Goal: Information Seeking & Learning: Check status

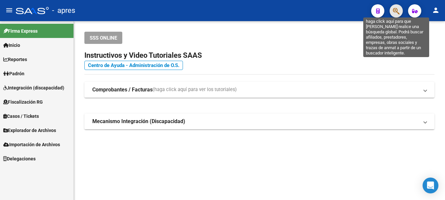
click at [398, 10] on icon "button" at bounding box center [396, 11] width 7 height 8
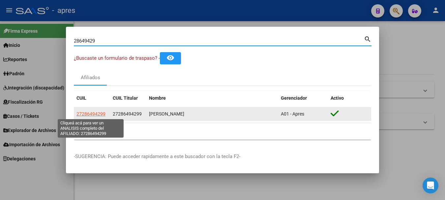
click at [84, 114] on span "27286494299" at bounding box center [91, 113] width 29 height 5
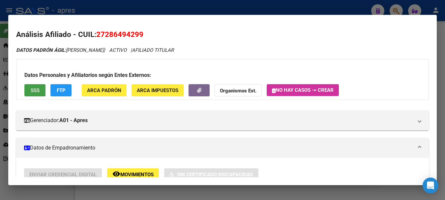
click at [38, 90] on span "SSS" at bounding box center [35, 90] width 9 height 6
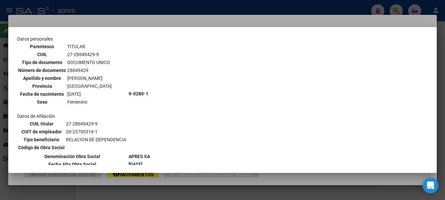
scroll to position [66, 0]
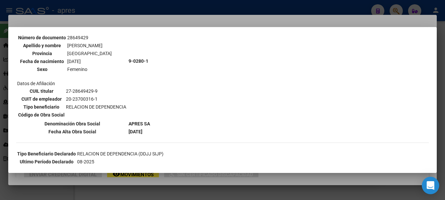
click at [431, 185] on icon "Open Intercom Messenger" at bounding box center [431, 185] width 8 height 9
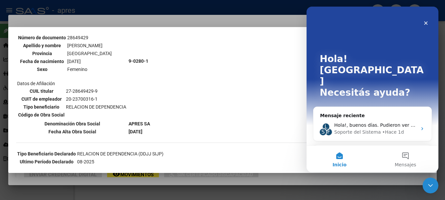
scroll to position [0, 0]
click at [385, 122] on span "Hola!, buenos días. Pudieron ver el tema del viernes? tienen novedades?" at bounding box center [418, 124] width 169 height 5
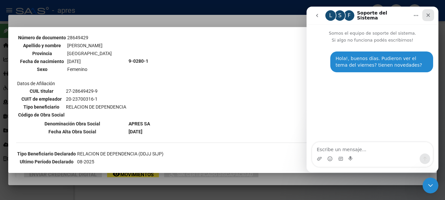
click at [434, 13] on div "Cerrar" at bounding box center [429, 15] width 12 height 12
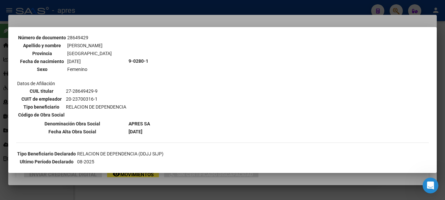
click at [102, 6] on div at bounding box center [222, 100] width 445 height 200
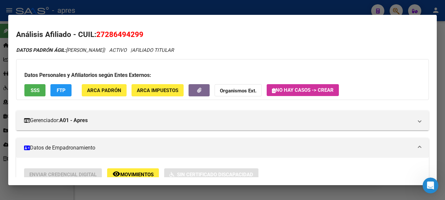
click at [102, 6] on div at bounding box center [222, 100] width 445 height 200
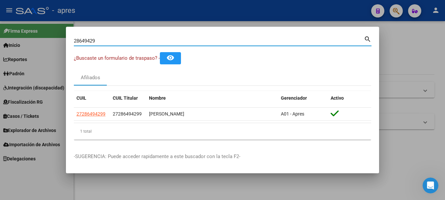
drag, startPoint x: 105, startPoint y: 38, endPoint x: -4, endPoint y: 64, distance: 111.9
click at [0, 64] on html "menu - apres person Firma Express Inicio Calendario SSS Instructivos Contacto O…" at bounding box center [222, 100] width 445 height 200
paste input "0222901155"
type input "20222901155"
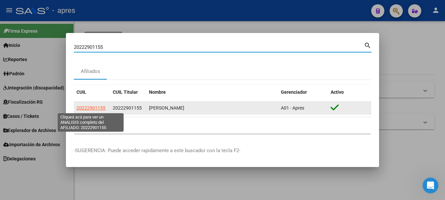
click at [95, 107] on span "20222901155" at bounding box center [91, 107] width 29 height 5
type textarea "20222901155"
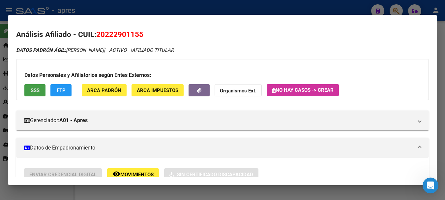
click at [36, 89] on span "SSS" at bounding box center [35, 90] width 9 height 6
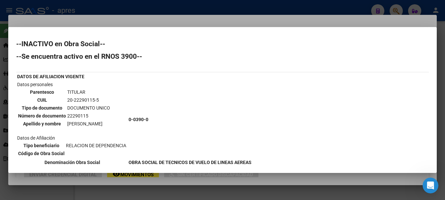
click at [122, 8] on div at bounding box center [222, 100] width 445 height 200
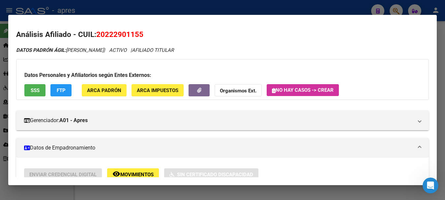
click at [122, 8] on div at bounding box center [222, 100] width 445 height 200
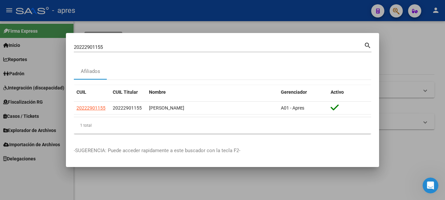
drag, startPoint x: 121, startPoint y: 46, endPoint x: -4, endPoint y: 29, distance: 126.5
click at [0, 29] on html "menu - apres person Firma Express Inicio Calendario SSS Instructivos Contacto O…" at bounding box center [222, 100] width 445 height 200
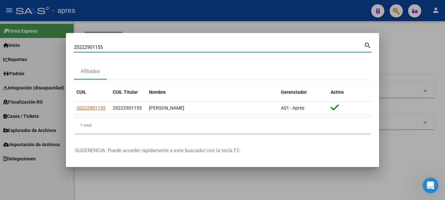
paste input "7295825478"
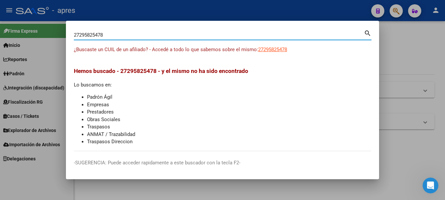
drag, startPoint x: 105, startPoint y: 34, endPoint x: -4, endPoint y: 35, distance: 108.9
click at [0, 35] on html "menu - apres person Firma Express Inicio Calendario SSS Instructivos Contacto O…" at bounding box center [222, 100] width 445 height 200
paste input "33306660"
type input "27333066608"
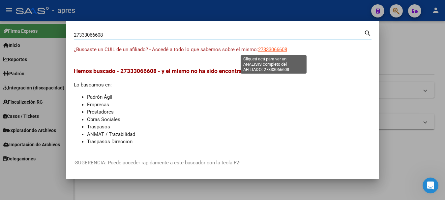
click at [276, 49] on span "27333066608" at bounding box center [272, 50] width 29 height 6
type textarea "27333066608"
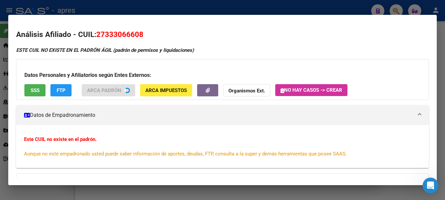
click at [37, 91] on span "SSS" at bounding box center [35, 90] width 9 height 6
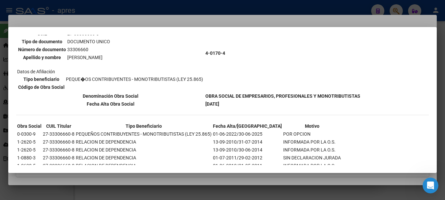
scroll to position [85, 0]
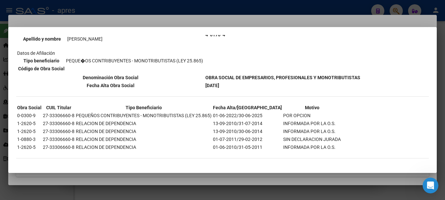
click at [228, 29] on mat-dialog-container "--INACTIVO en Obra Social-- --Se encuentra activo en el RNOS 401704-- DATOS DE …" at bounding box center [222, 100] width 429 height 146
click at [151, 7] on div at bounding box center [222, 100] width 445 height 200
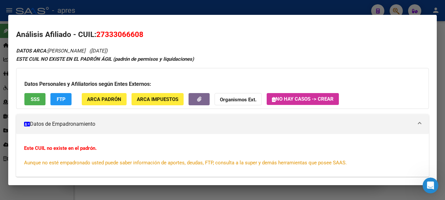
click at [247, 16] on mat-dialog-container "Análisis Afiliado - CUIL: 27333066608 DATOS ARCA: [PERSON_NAME] ([DATE]) ESTE C…" at bounding box center [222, 100] width 429 height 170
click at [246, 11] on div at bounding box center [222, 100] width 445 height 200
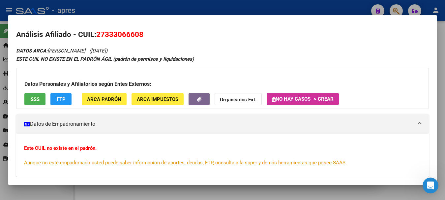
click at [246, 11] on div at bounding box center [222, 100] width 445 height 200
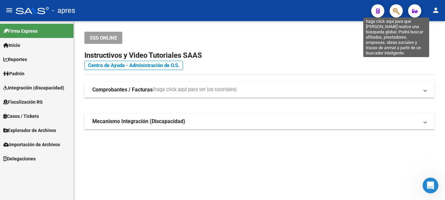
click at [394, 10] on icon "button" at bounding box center [396, 11] width 7 height 8
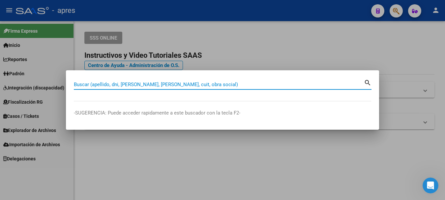
paste input "27396262156"
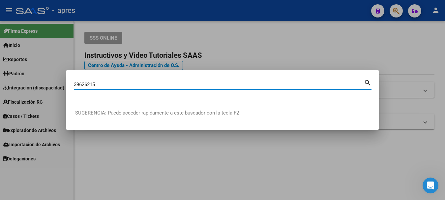
type input "39626215"
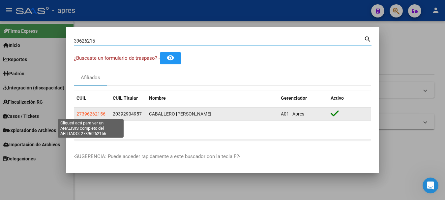
click at [92, 112] on span "27396262156" at bounding box center [91, 113] width 29 height 5
type textarea "27396262156"
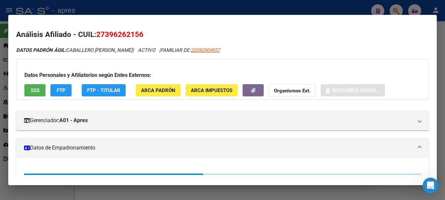
click at [31, 88] on span "SSS" at bounding box center [35, 90] width 9 height 6
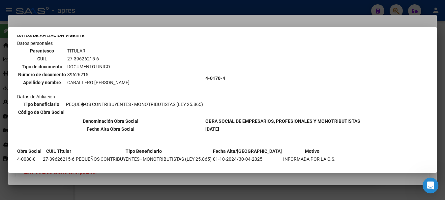
scroll to position [0, 0]
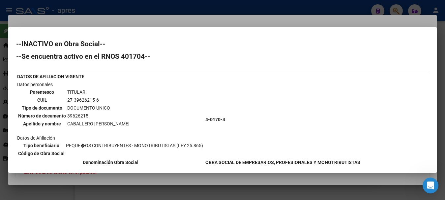
click at [67, 99] on td "27-39626215-6" at bounding box center [98, 99] width 63 height 7
copy tbody "27-39626215-6"
click at [146, 4] on div at bounding box center [222, 100] width 445 height 200
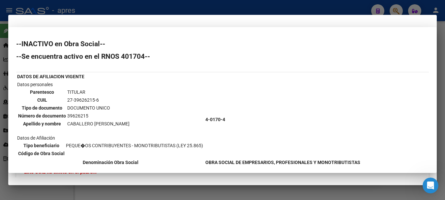
click at [146, 4] on div at bounding box center [222, 100] width 445 height 200
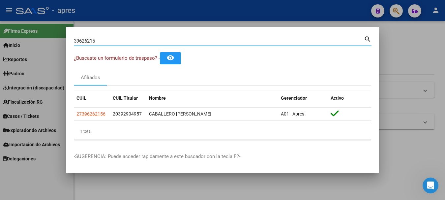
drag, startPoint x: 103, startPoint y: 39, endPoint x: -4, endPoint y: 41, distance: 107.2
click at [0, 41] on html "menu - apres person Firma Express Inicio Calendario SSS Instructivos Contacto O…" at bounding box center [222, 100] width 445 height 200
paste input "27463466373"
type input "27463466373"
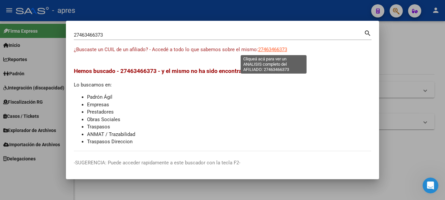
click at [272, 51] on span "27463466373" at bounding box center [272, 50] width 29 height 6
type textarea "27463466373"
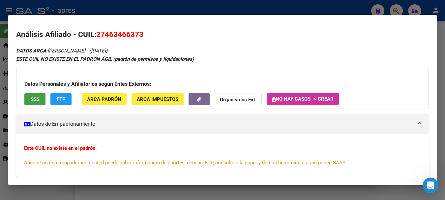
click at [40, 100] on button "SSS" at bounding box center [34, 99] width 21 height 12
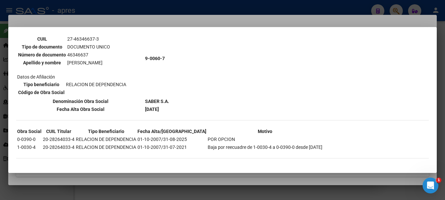
scroll to position [18, 0]
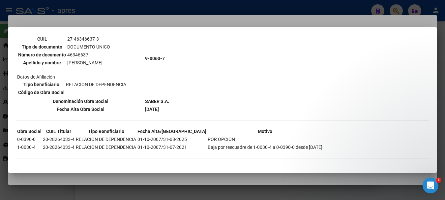
click at [102, 4] on div at bounding box center [222, 100] width 445 height 200
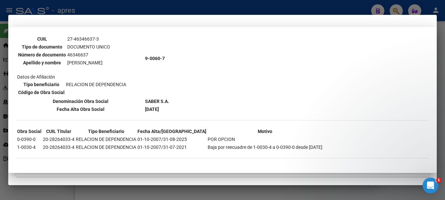
click at [102, 4] on div at bounding box center [222, 100] width 445 height 200
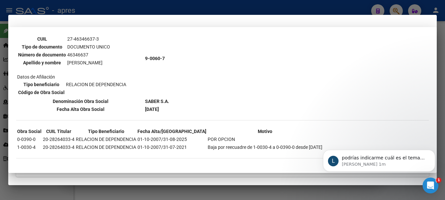
scroll to position [0, 0]
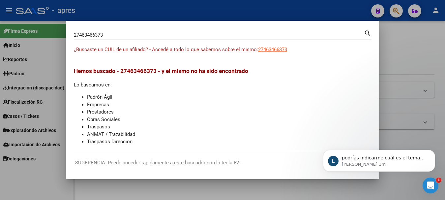
drag, startPoint x: 109, startPoint y: 34, endPoint x: -4, endPoint y: 32, distance: 112.5
click at [0, 32] on html "menu - apres person Firma Express Inicio Calendario SSS Instructivos Contacto O…" at bounding box center [222, 100] width 445 height 200
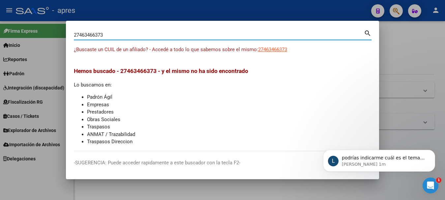
paste input "0867227"
type input "20867227"
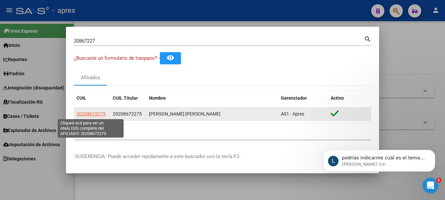
click at [97, 115] on span "20208672275" at bounding box center [91, 113] width 29 height 5
type textarea "20208672275"
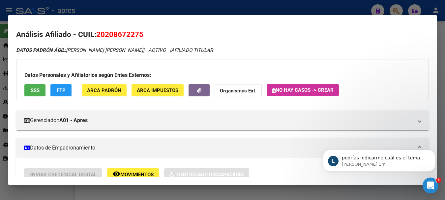
click at [31, 93] on span "SSS" at bounding box center [35, 90] width 9 height 6
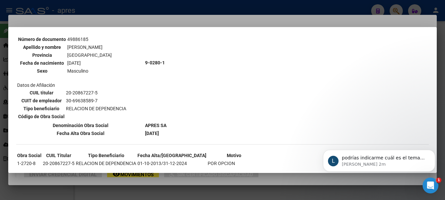
scroll to position [298, 0]
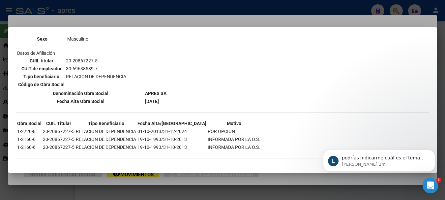
click at [233, 9] on div at bounding box center [222, 100] width 445 height 200
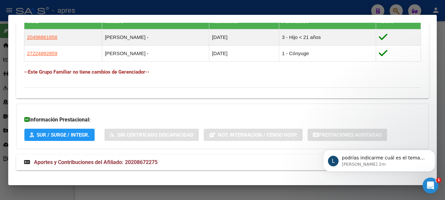
scroll to position [387, 0]
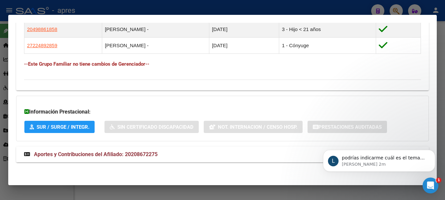
click at [98, 153] on span "Aportes y Contribuciones del Afiliado: 20208672275" at bounding box center [96, 154] width 124 height 6
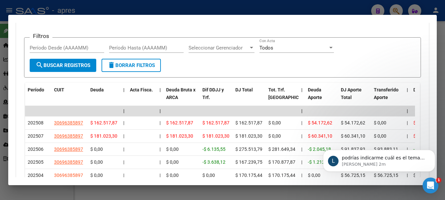
scroll to position [618, 0]
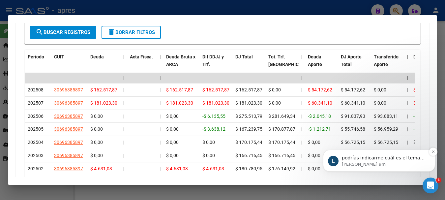
click at [368, 162] on p "[PERSON_NAME] 9m" at bounding box center [384, 164] width 85 height 6
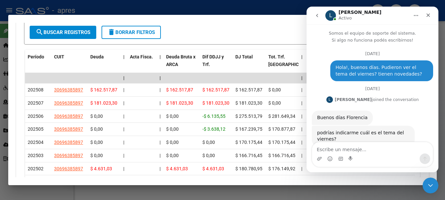
scroll to position [18, 0]
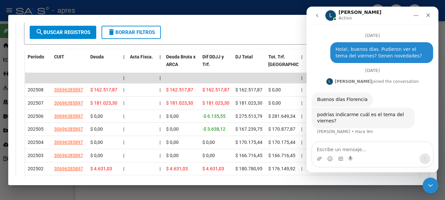
click at [329, 152] on textarea "Escribe un mensaje..." at bounding box center [372, 147] width 121 height 11
type textarea "b"
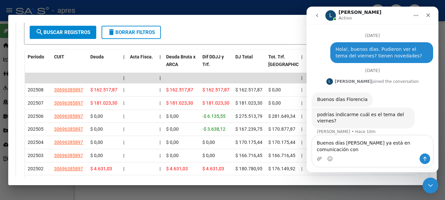
scroll to position [25, 0]
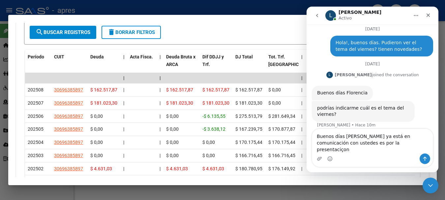
type textarea "Buenos días [PERSON_NAME] ya está en comunicación con ustedes es por la present…"
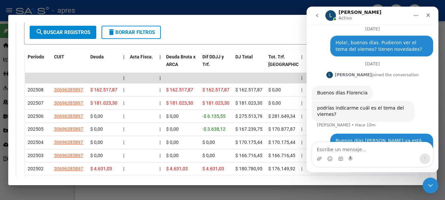
scroll to position [51, 0]
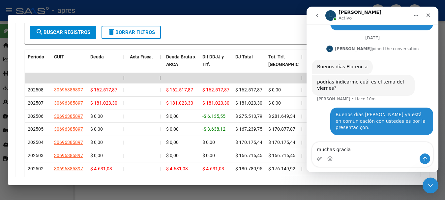
type textarea "muchas gracias"
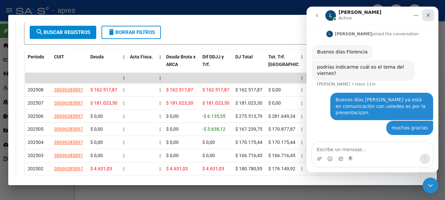
click at [431, 14] on div "Cerrar" at bounding box center [429, 15] width 12 height 12
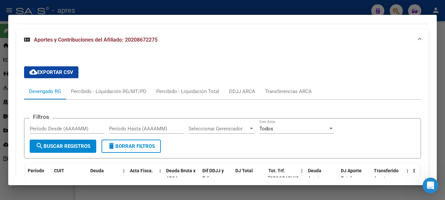
scroll to position [486, 0]
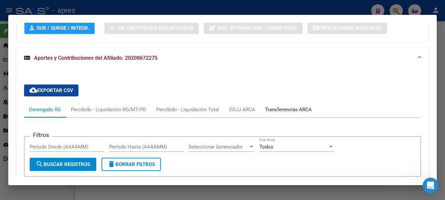
click at [283, 109] on div "Transferencias ARCA" at bounding box center [288, 109] width 47 height 7
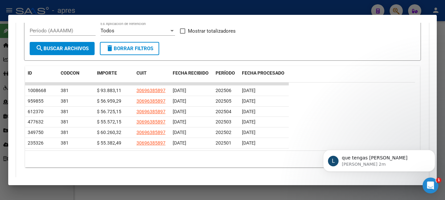
scroll to position [85, 0]
click at [378, 158] on span "que tengas [PERSON_NAME]" at bounding box center [375, 157] width 66 height 5
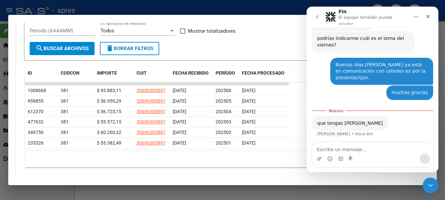
scroll to position [96, 0]
click at [333, 148] on textarea "Escribe un mensaje..." at bounding box center [372, 147] width 121 height 11
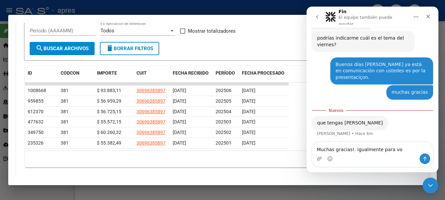
type textarea "Muchas gracias!. igualmente para vos"
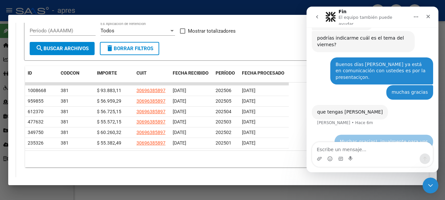
scroll to position [105, 0]
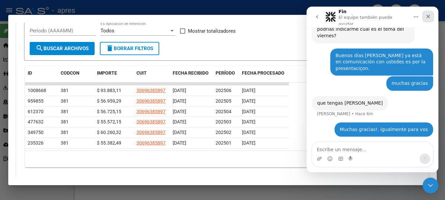
click at [430, 15] on icon "Cerrar" at bounding box center [428, 16] width 5 height 5
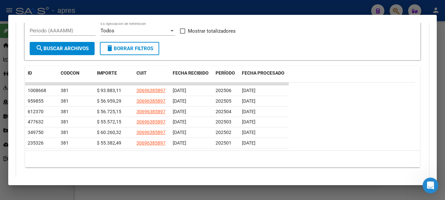
click at [106, 5] on div at bounding box center [222, 100] width 445 height 200
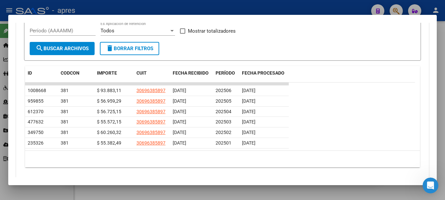
click at [106, 5] on div at bounding box center [222, 100] width 445 height 200
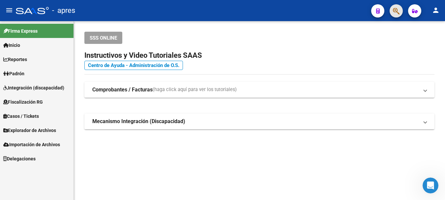
click at [397, 6] on span "button" at bounding box center [396, 11] width 7 height 14
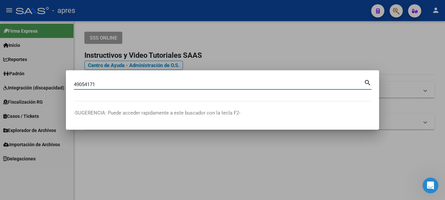
type input "49054171"
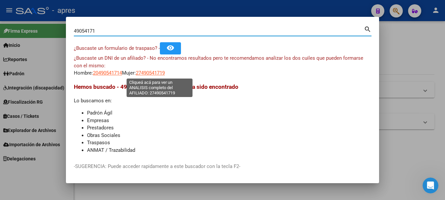
click at [155, 73] on span "27490541719" at bounding box center [150, 73] width 29 height 6
type textarea "27490541719"
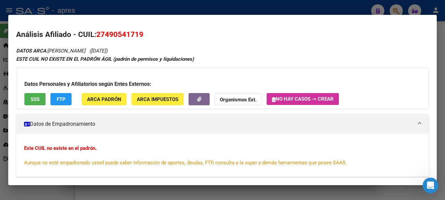
click at [37, 95] on button "SSS" at bounding box center [34, 99] width 21 height 12
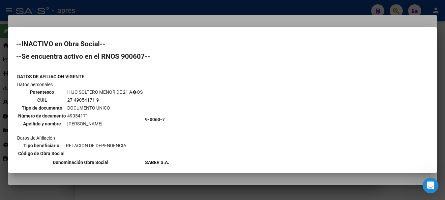
click at [129, 7] on div at bounding box center [222, 100] width 445 height 200
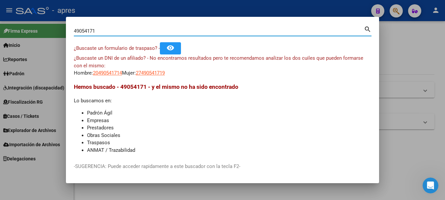
drag, startPoint x: 115, startPoint y: 30, endPoint x: -4, endPoint y: 48, distance: 120.4
click at [0, 48] on html "menu - apres person Firma Express Inicio Calendario SSS Instructivos Contacto O…" at bounding box center [222, 100] width 445 height 200
paste input
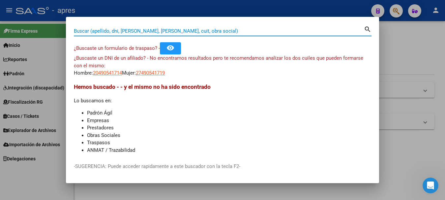
click at [182, 31] on input "Buscar (apellido, dni, [PERSON_NAME], [PERSON_NAME], cuit, obra social)" at bounding box center [219, 31] width 290 height 6
paste input "27337253763"
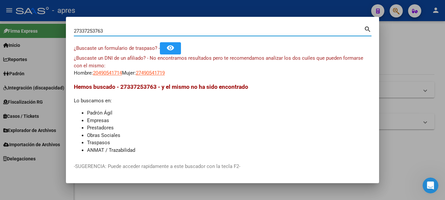
type input "27337253763"
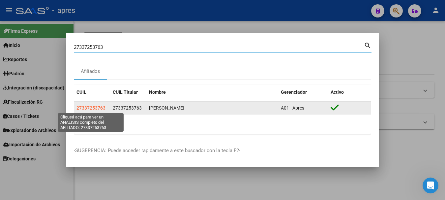
click at [103, 108] on span "27337253763" at bounding box center [91, 107] width 29 height 5
type textarea "27337253763"
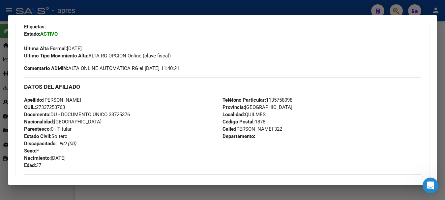
scroll to position [165, 0]
click at [143, 9] on div at bounding box center [222, 100] width 445 height 200
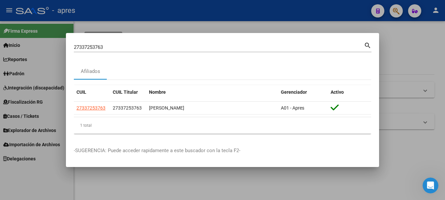
click at [143, 9] on div at bounding box center [222, 100] width 445 height 200
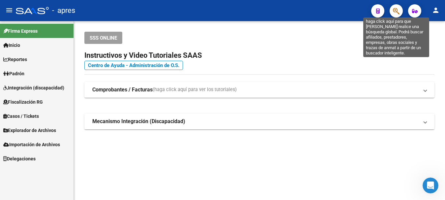
click at [397, 13] on icon "button" at bounding box center [396, 11] width 7 height 8
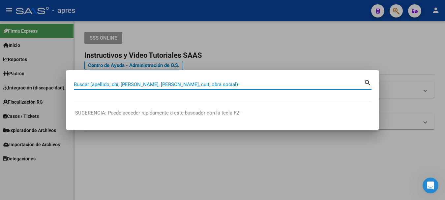
paste input "20-34339035-2"
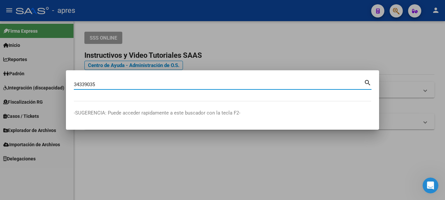
type input "34339035"
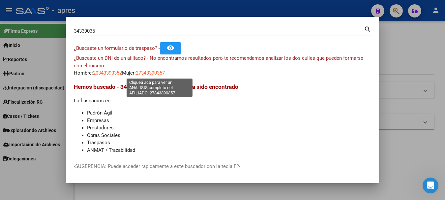
click at [162, 74] on span "27343390357" at bounding box center [150, 73] width 29 height 6
type textarea "27343390357"
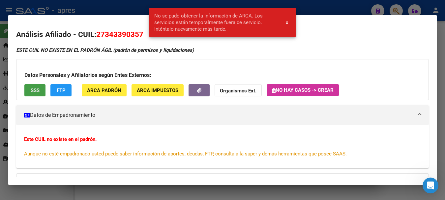
click at [35, 92] on span "SSS" at bounding box center [35, 90] width 9 height 6
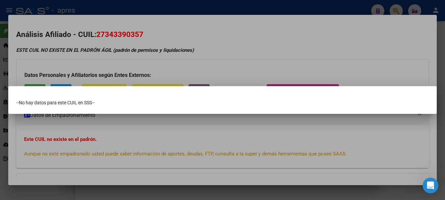
click at [186, 35] on div at bounding box center [222, 100] width 445 height 200
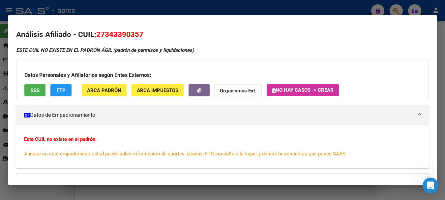
click at [303, 9] on div at bounding box center [222, 100] width 445 height 200
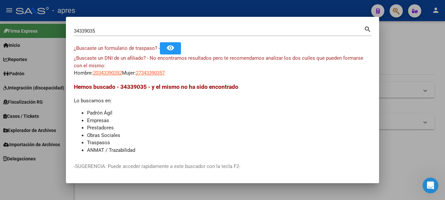
click at [303, 9] on div at bounding box center [222, 100] width 445 height 200
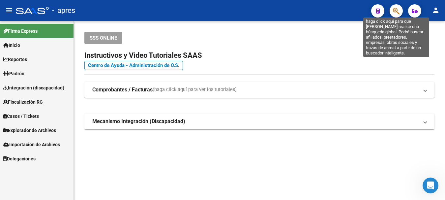
click at [396, 8] on icon "button" at bounding box center [396, 11] width 7 height 8
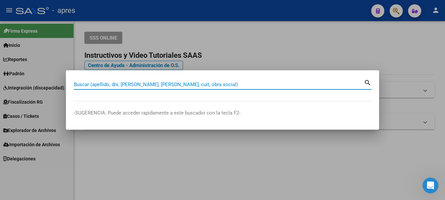
paste input "26704015"
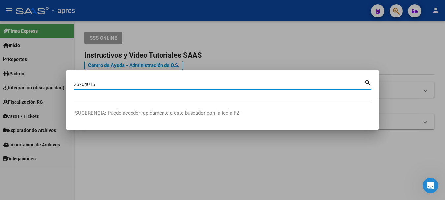
type input "26704015"
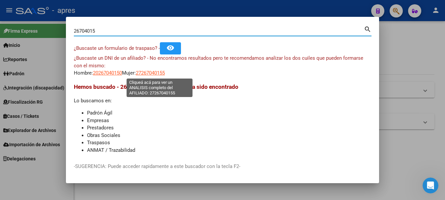
click at [161, 71] on span "27267040155" at bounding box center [150, 73] width 29 height 6
type textarea "27267040155"
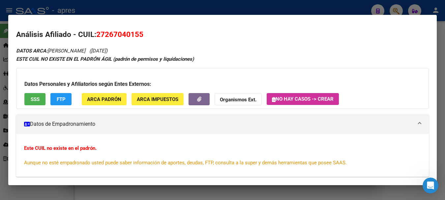
click at [31, 97] on span "SSS" at bounding box center [35, 99] width 9 height 6
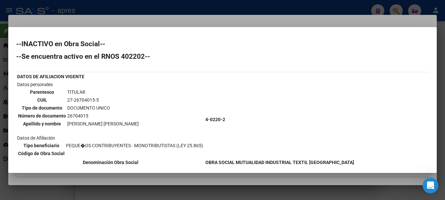
click at [111, 10] on div at bounding box center [222, 100] width 445 height 200
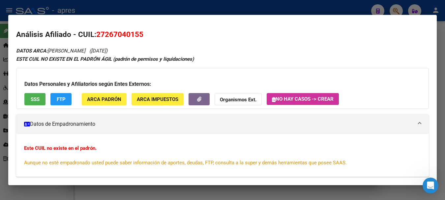
click at [110, 10] on div at bounding box center [222, 100] width 445 height 200
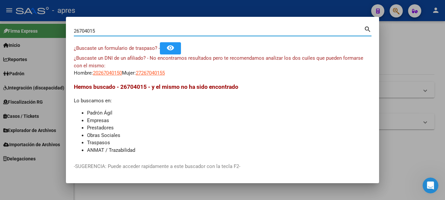
drag, startPoint x: 108, startPoint y: 29, endPoint x: -4, endPoint y: 22, distance: 112.1
click at [0, 22] on html "menu - apres person Firma Express Inicio Calendario SSS Instructivos Contacto O…" at bounding box center [222, 100] width 445 height 200
paste input "726704015"
type input "27267040155"
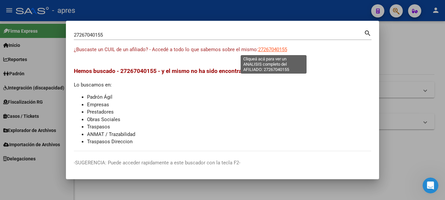
click at [275, 48] on span "27267040155" at bounding box center [272, 50] width 29 height 6
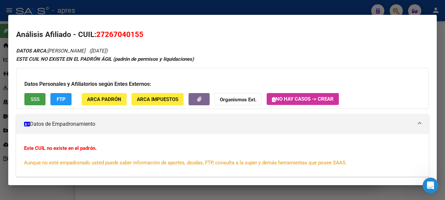
click at [30, 101] on button "SSS" at bounding box center [34, 99] width 21 height 12
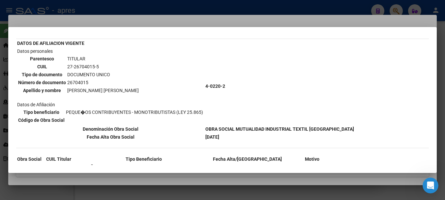
scroll to position [33, 0]
